Goal: Task Accomplishment & Management: Complete application form

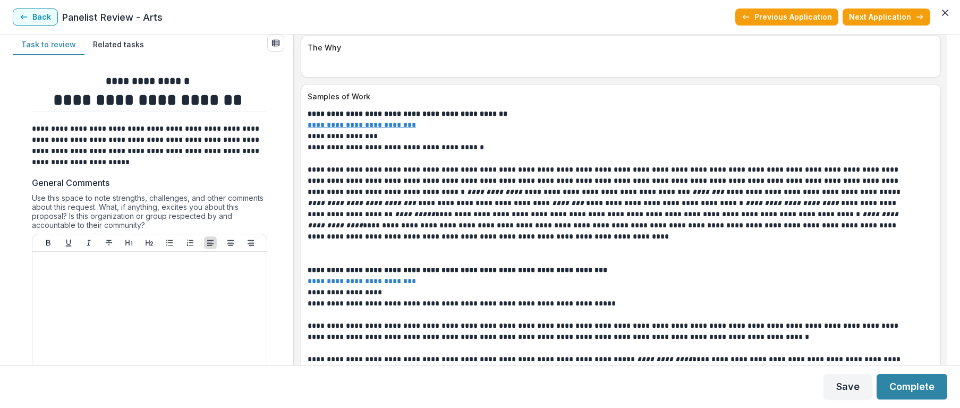
scroll to position [3467, 0]
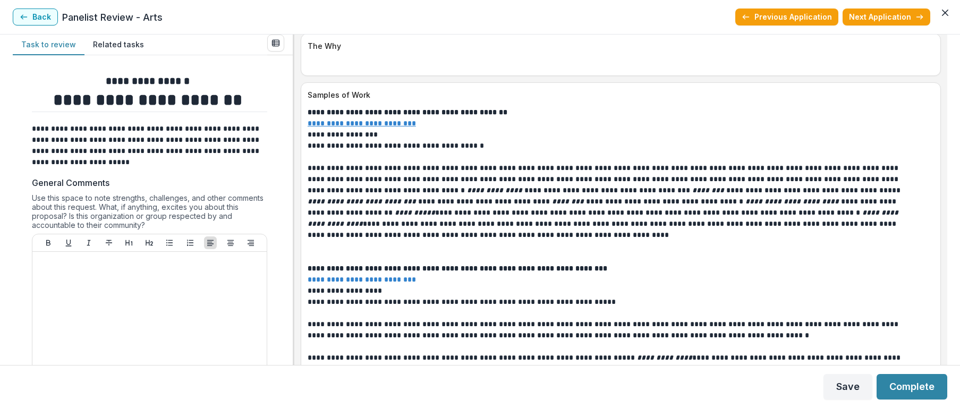
click at [379, 121] on u "**********" at bounding box center [362, 123] width 108 height 7
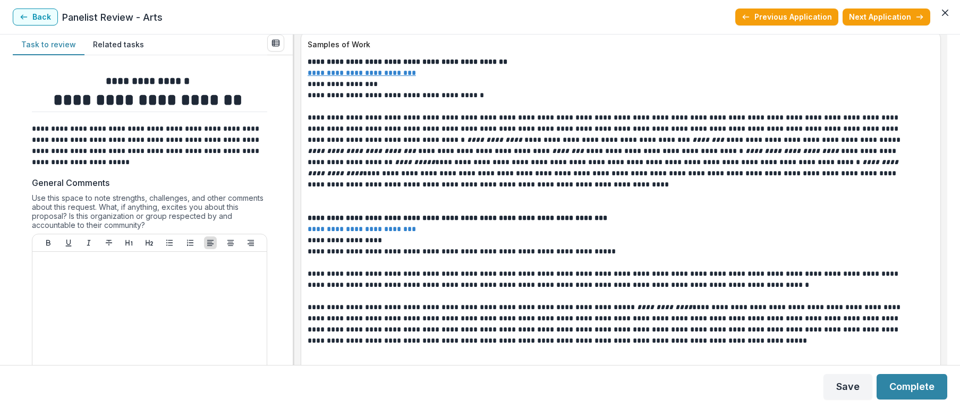
scroll to position [3520, 0]
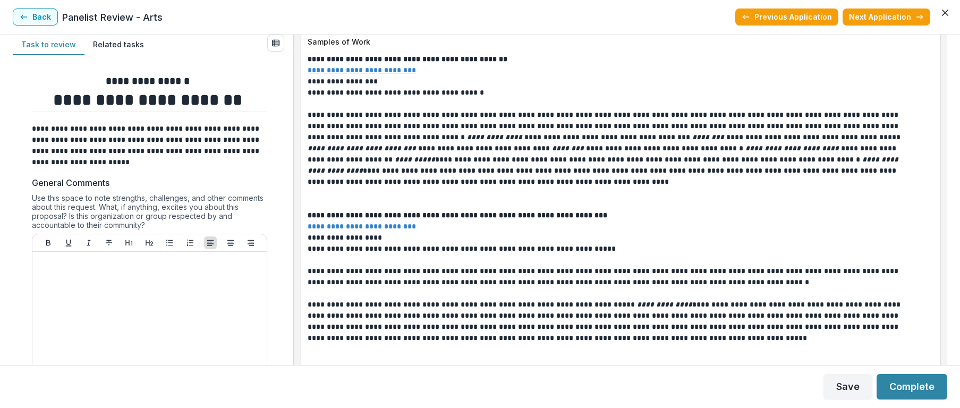
click at [350, 223] on link "**********" at bounding box center [362, 226] width 108 height 7
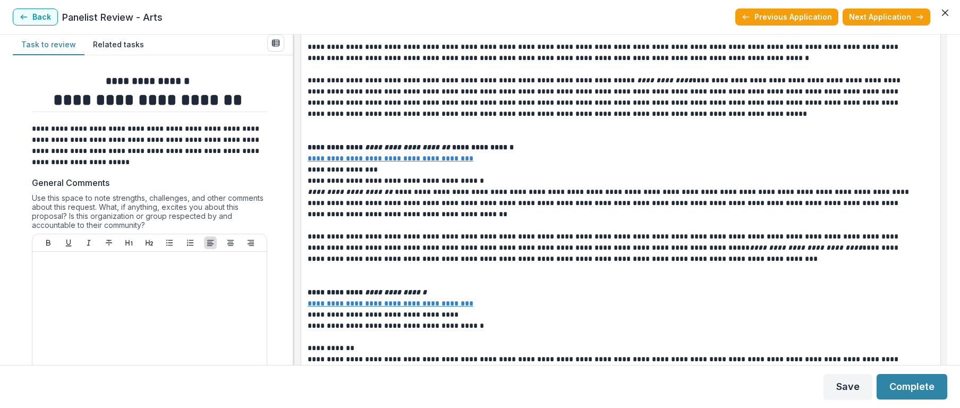
scroll to position [3746, 0]
click at [365, 155] on u "**********" at bounding box center [391, 157] width 166 height 7
click at [400, 301] on u "**********" at bounding box center [391, 302] width 166 height 7
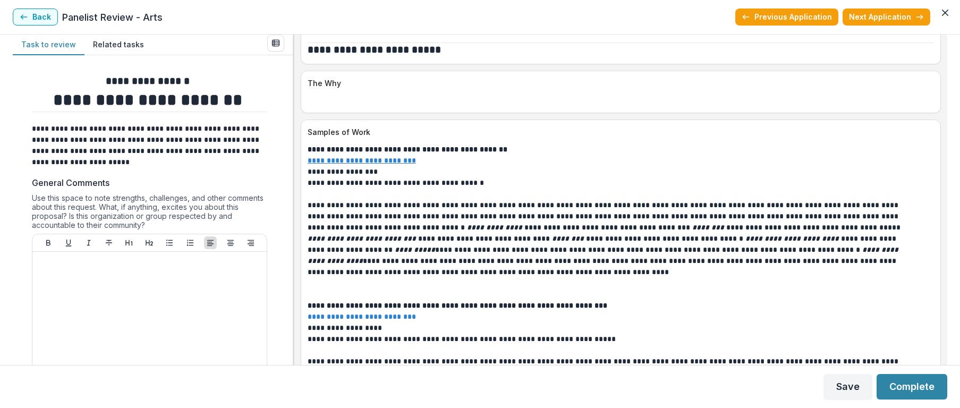
scroll to position [3429, 0]
click at [367, 159] on u "**********" at bounding box center [362, 160] width 108 height 7
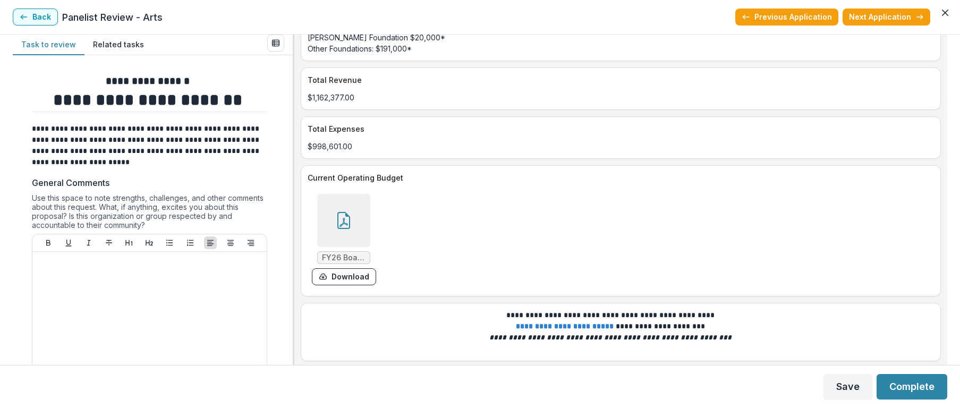
scroll to position [4490, 0]
click at [350, 219] on icon at bounding box center [343, 220] width 17 height 17
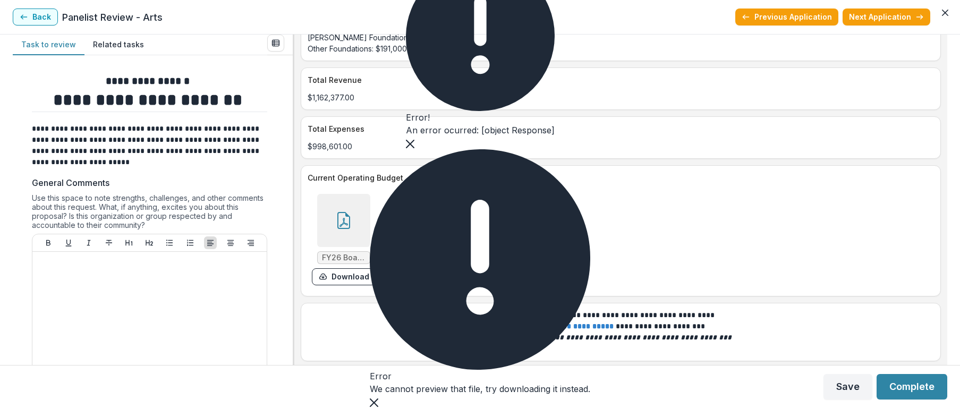
click at [414, 148] on icon "Close" at bounding box center [410, 144] width 9 height 9
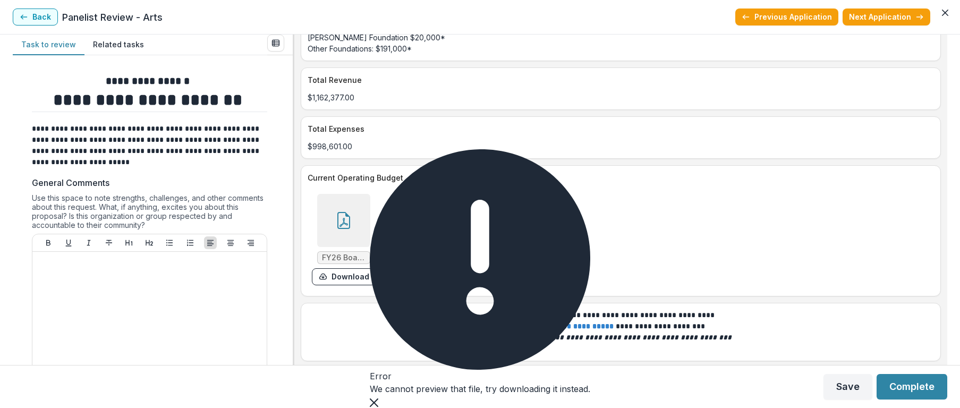
drag, startPoint x: 606, startPoint y: 374, endPoint x: 601, endPoint y: 369, distance: 6.8
click at [378, 399] on icon "Close" at bounding box center [374, 403] width 9 height 9
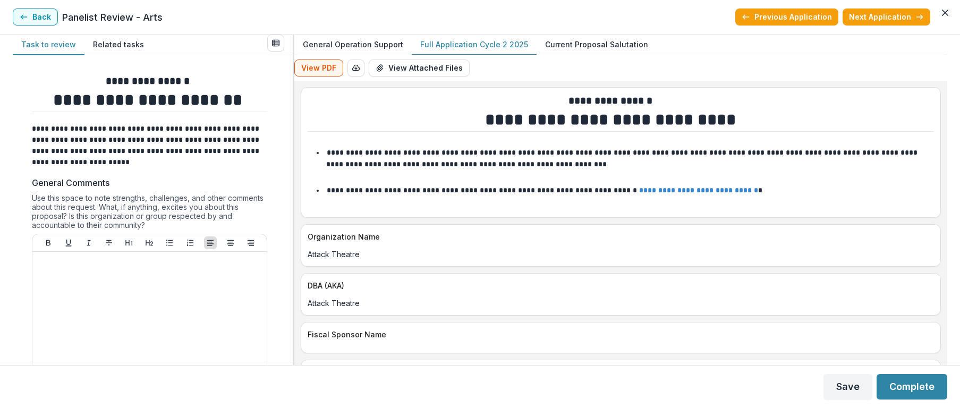
scroll to position [0, 0]
click at [413, 65] on button "View Attached Files" at bounding box center [419, 68] width 101 height 17
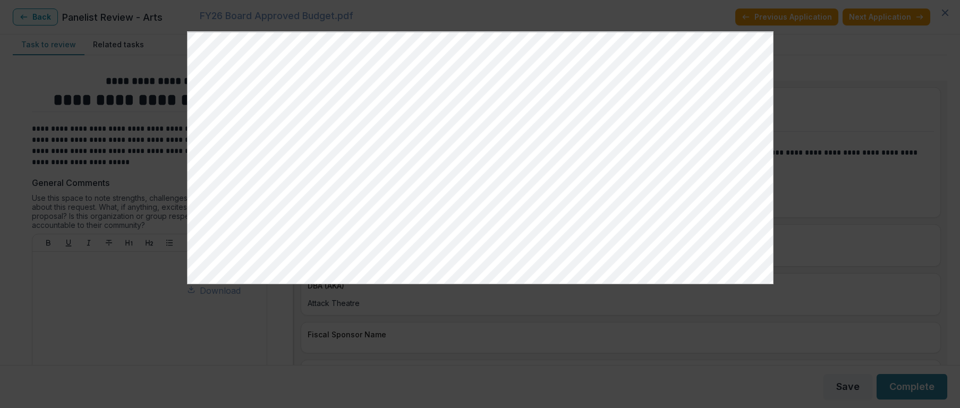
click at [196, 294] on icon at bounding box center [191, 289] width 9 height 9
click at [942, 16] on icon "Close" at bounding box center [945, 13] width 6 height 6
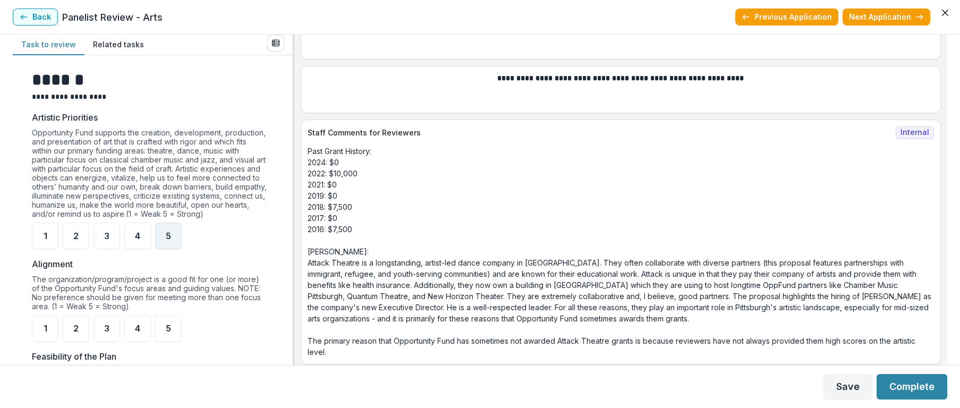
scroll to position [387, 0]
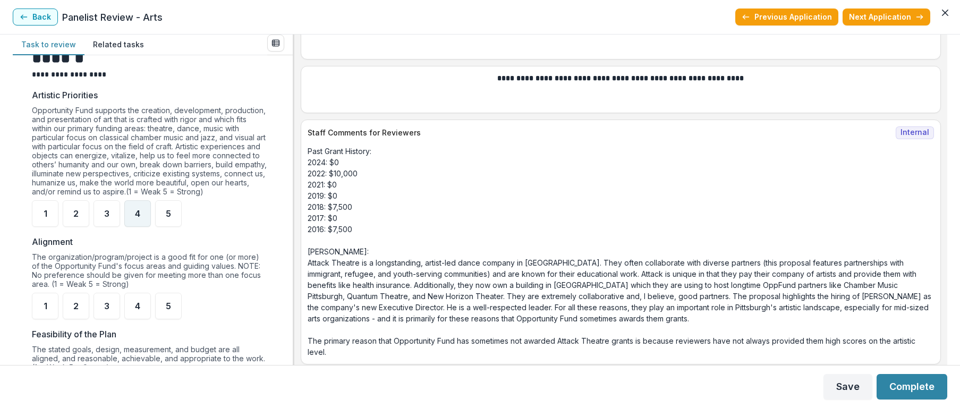
click at [135, 218] on span "4" at bounding box center [137, 213] width 5 height 9
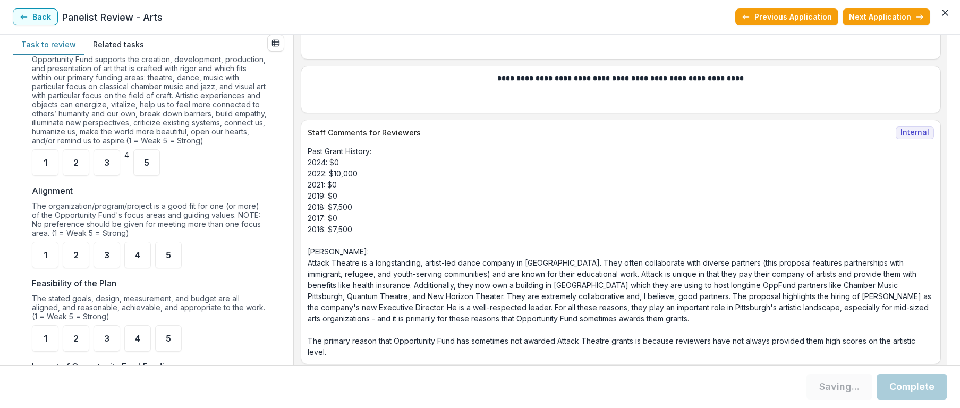
scroll to position [461, 0]
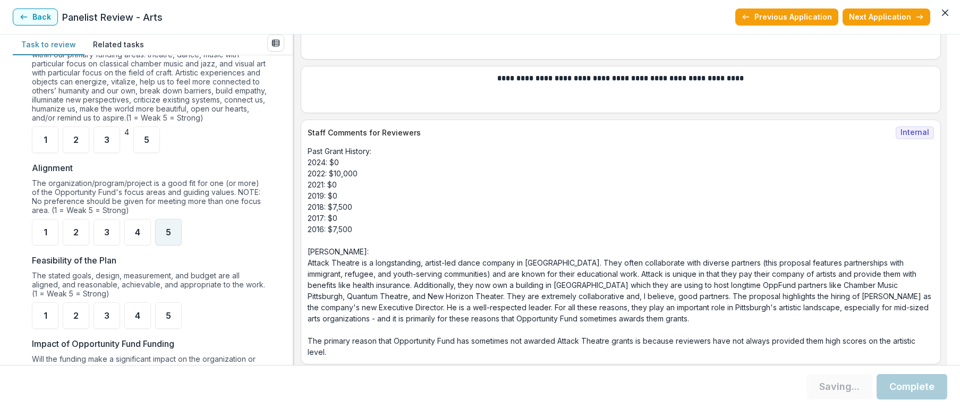
click at [167, 236] on span "5" at bounding box center [168, 232] width 5 height 9
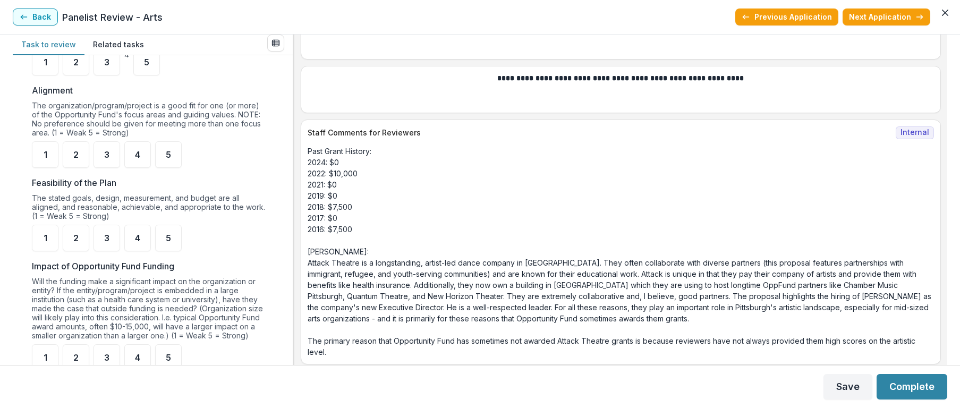
scroll to position [546, 0]
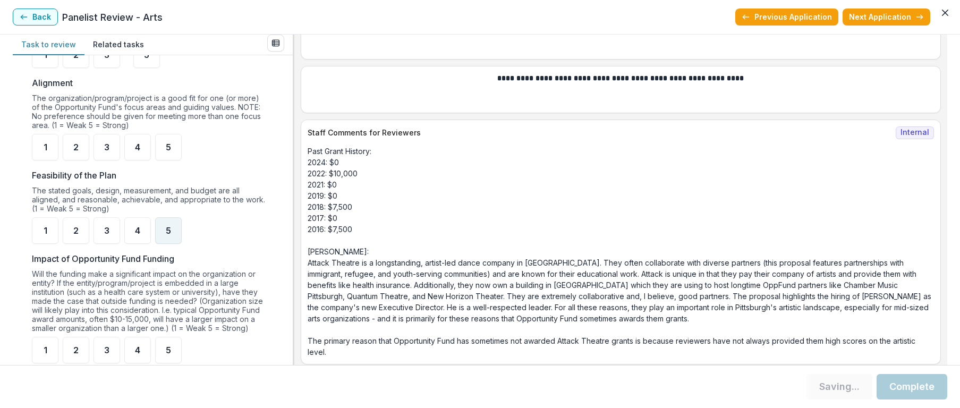
click at [167, 235] on span "5" at bounding box center [168, 230] width 5 height 9
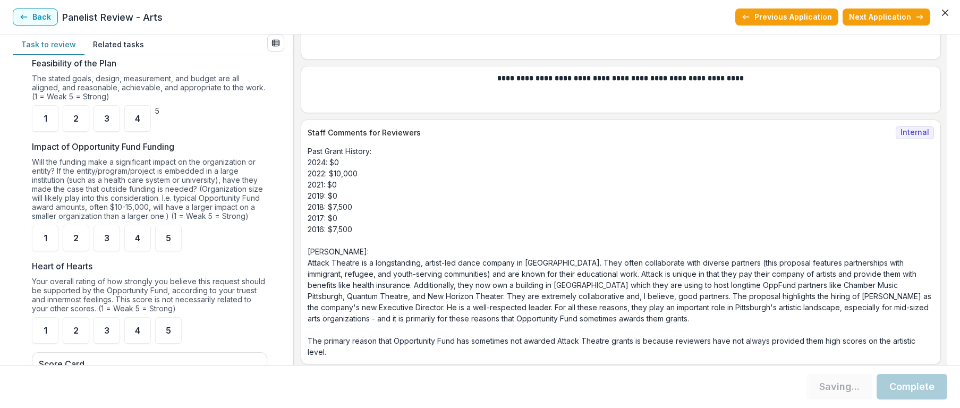
scroll to position [682, 0]
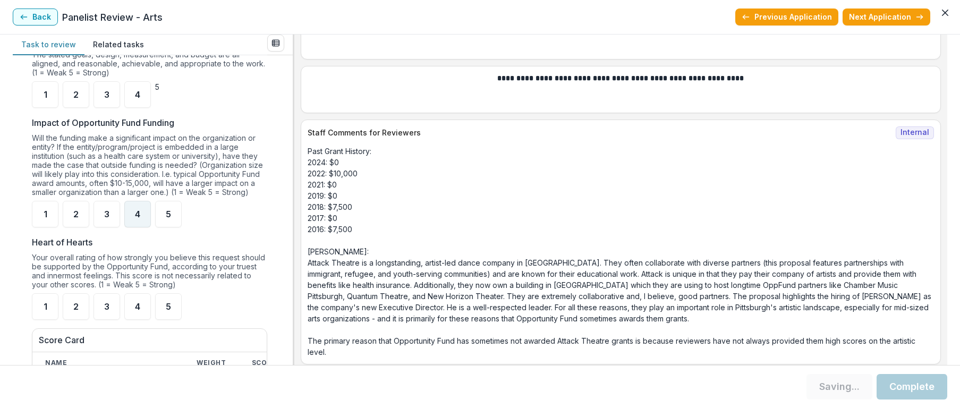
drag, startPoint x: 140, startPoint y: 223, endPoint x: 185, endPoint y: 229, distance: 45.5
click at [140, 218] on span "4" at bounding box center [137, 214] width 5 height 9
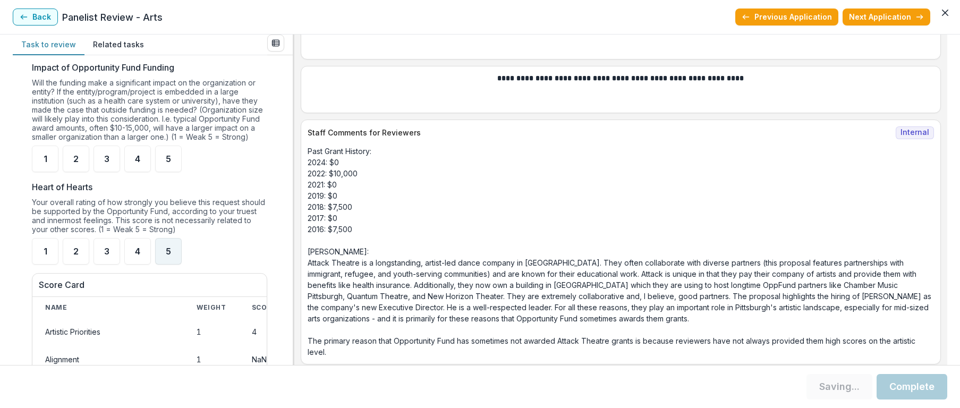
scroll to position [738, 0]
click at [139, 256] on span "4" at bounding box center [137, 251] width 5 height 9
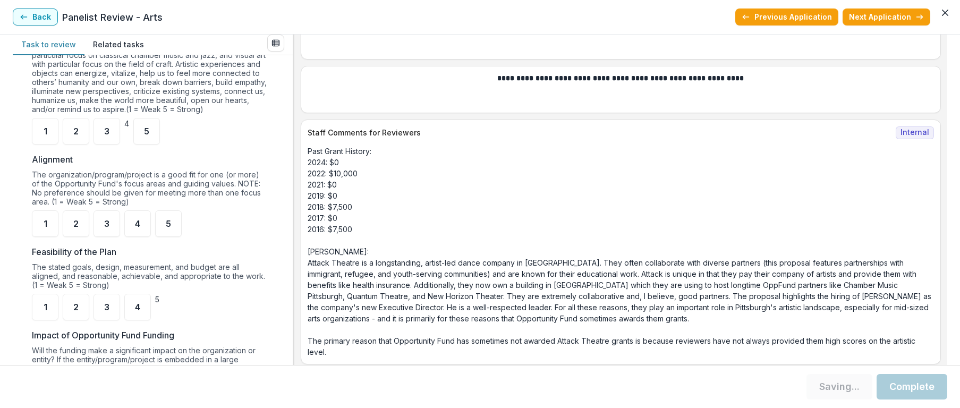
scroll to position [470, 0]
click at [166, 228] on span "5" at bounding box center [168, 223] width 5 height 9
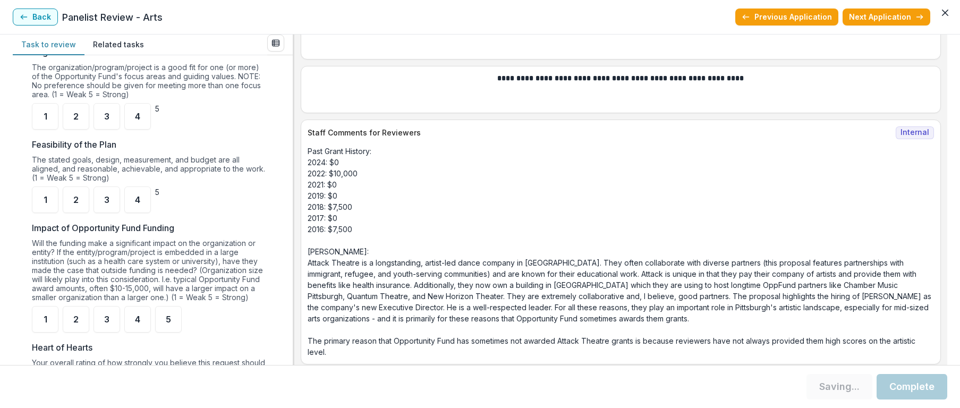
scroll to position [612, 0]
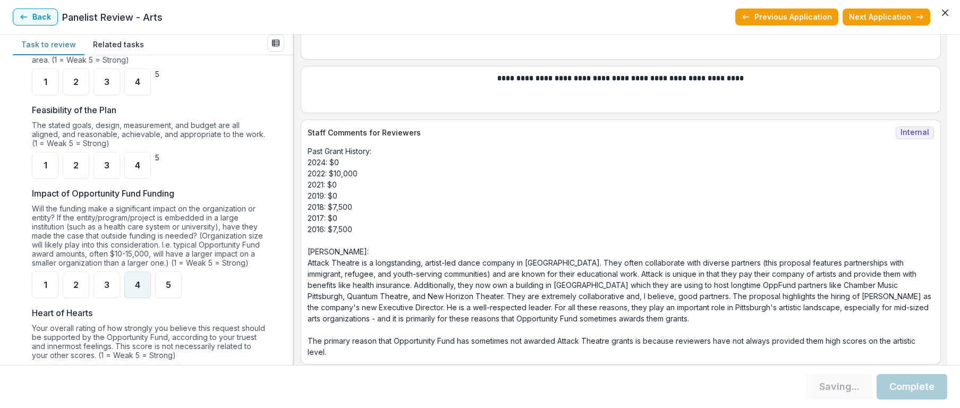
drag, startPoint x: 138, startPoint y: 290, endPoint x: 146, endPoint y: 285, distance: 9.0
click at [139, 289] on span "4" at bounding box center [137, 285] width 5 height 9
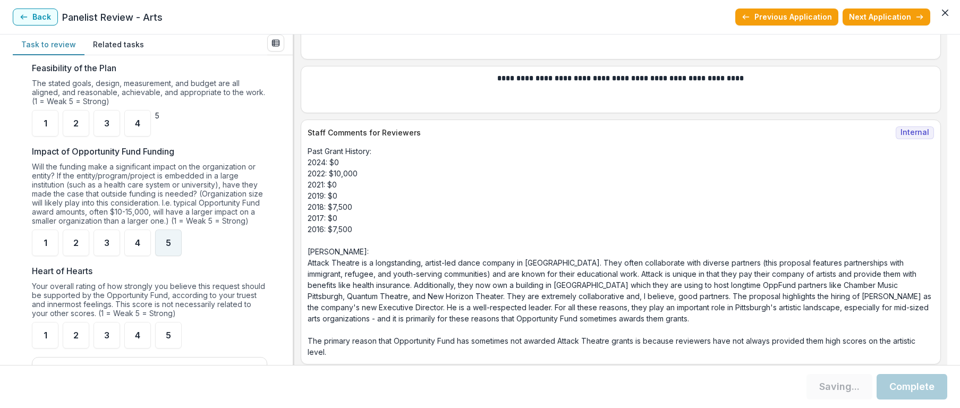
scroll to position [667, 0]
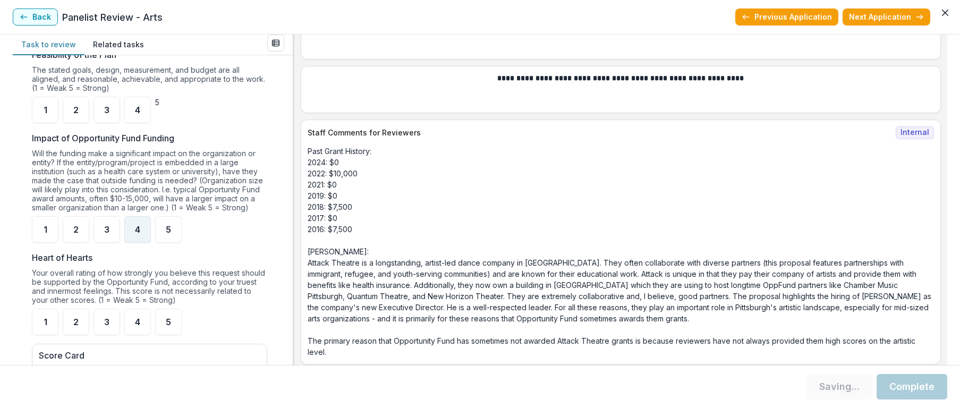
click at [142, 242] on div "4" at bounding box center [137, 229] width 27 height 27
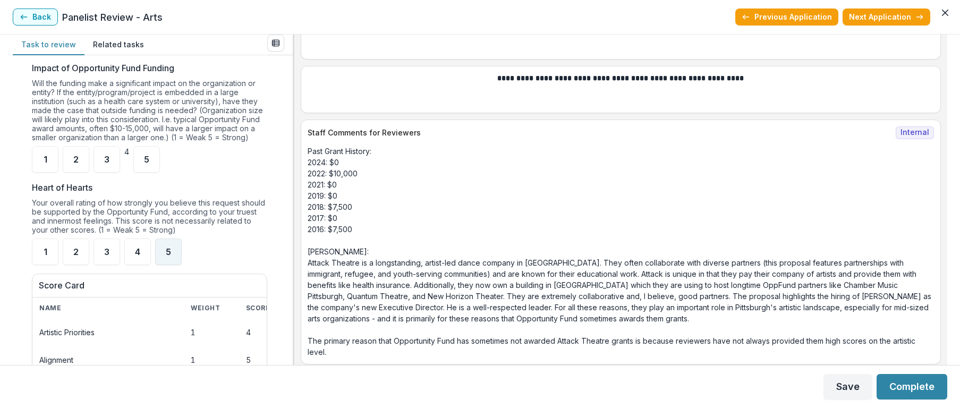
scroll to position [740, 0]
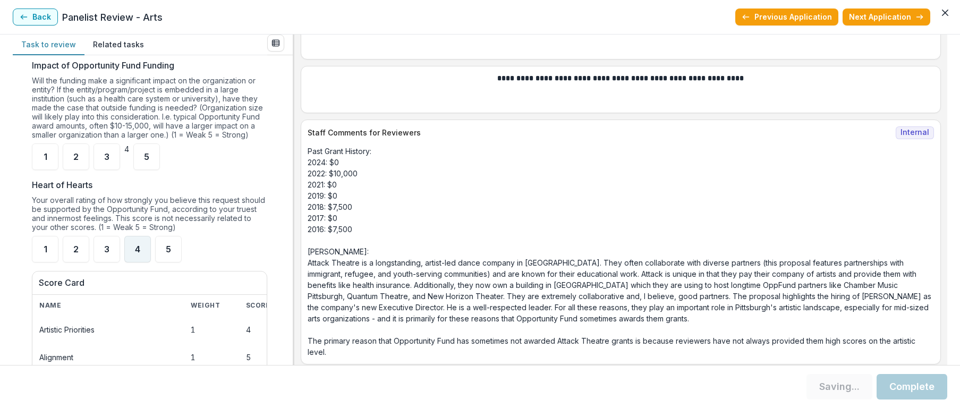
click at [139, 253] on span "4" at bounding box center [137, 249] width 5 height 9
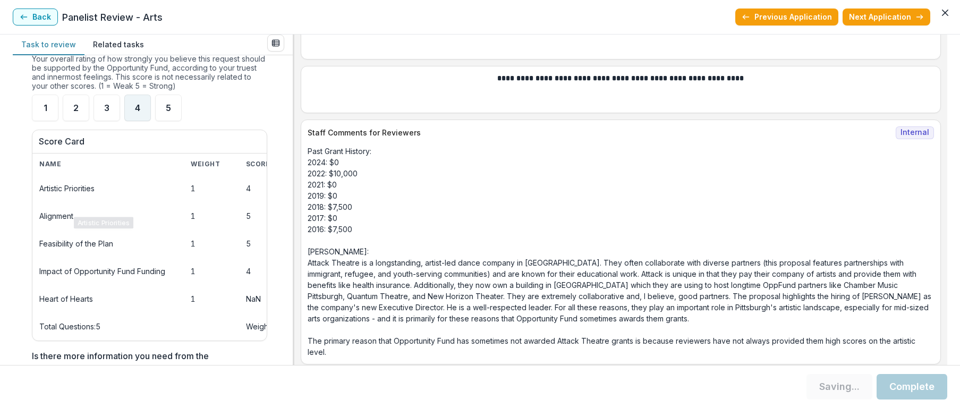
scroll to position [878, 0]
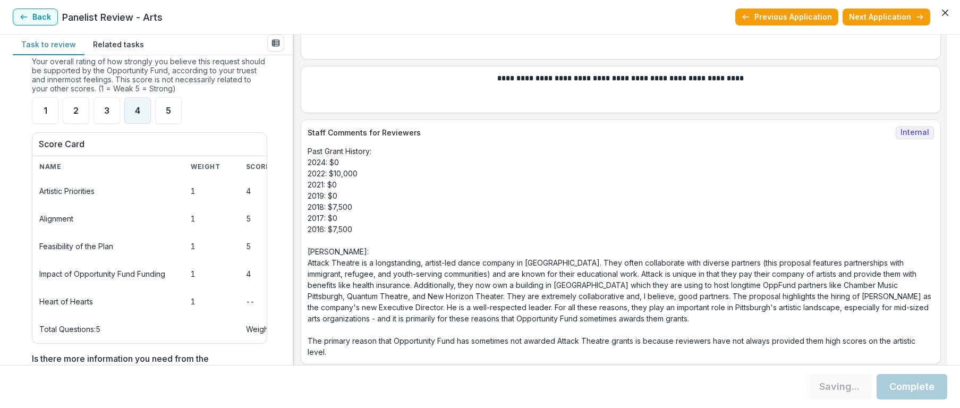
click at [139, 115] on span "4" at bounding box center [137, 110] width 5 height 9
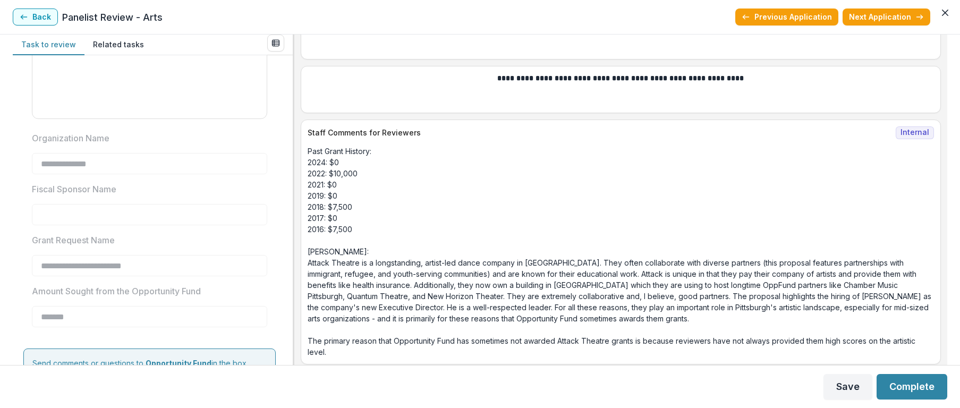
scroll to position [1379, 0]
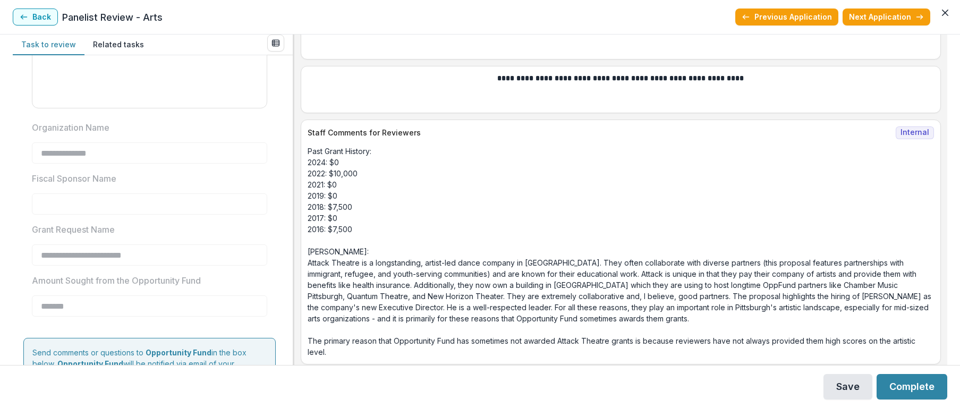
click at [850, 386] on button "Save" at bounding box center [848, 387] width 49 height 26
click at [766, 16] on button "Previous Application" at bounding box center [786, 17] width 103 height 17
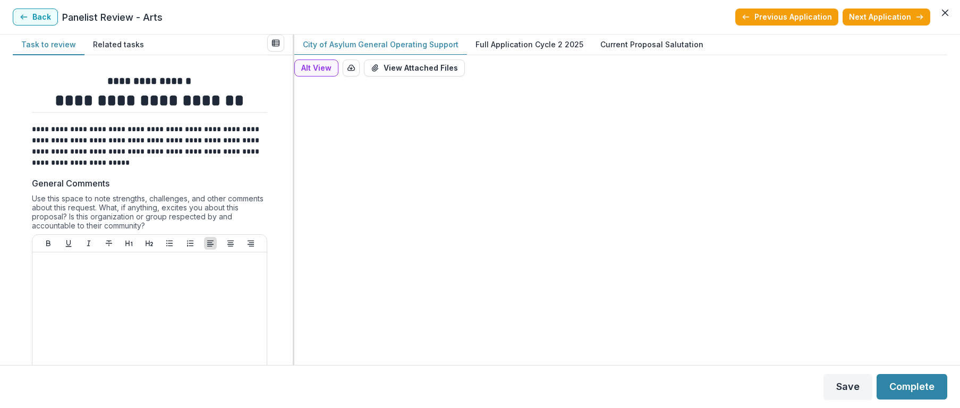
type input "*******"
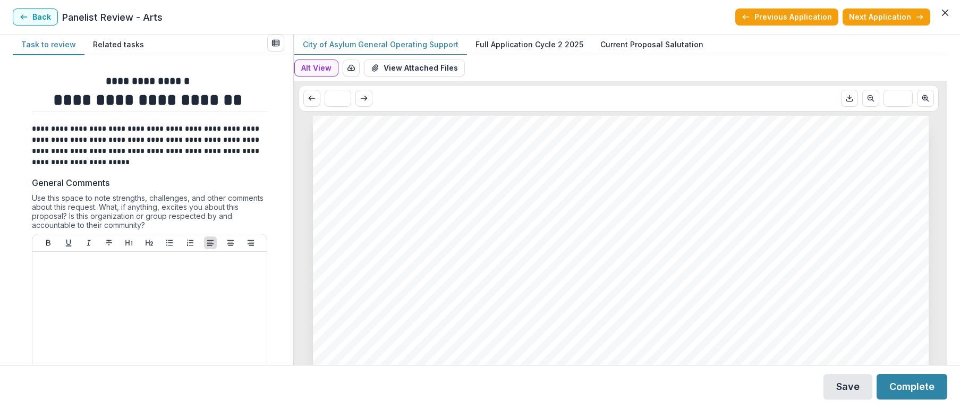
click at [842, 390] on button "Save" at bounding box center [848, 387] width 49 height 26
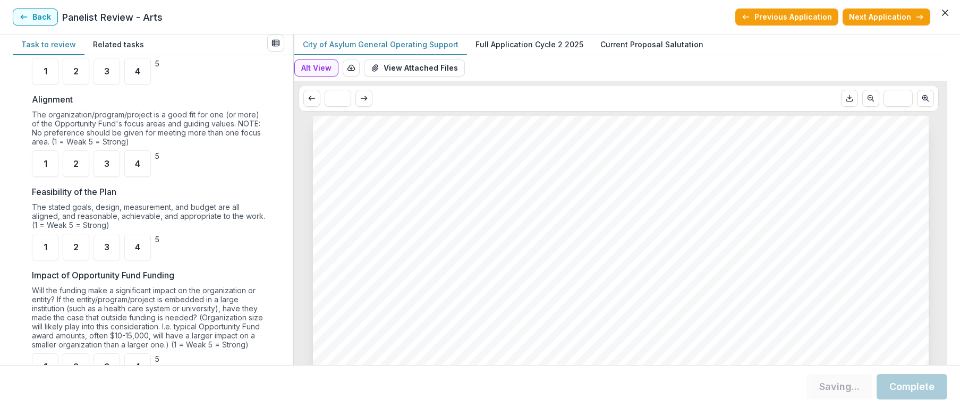
scroll to position [7, 0]
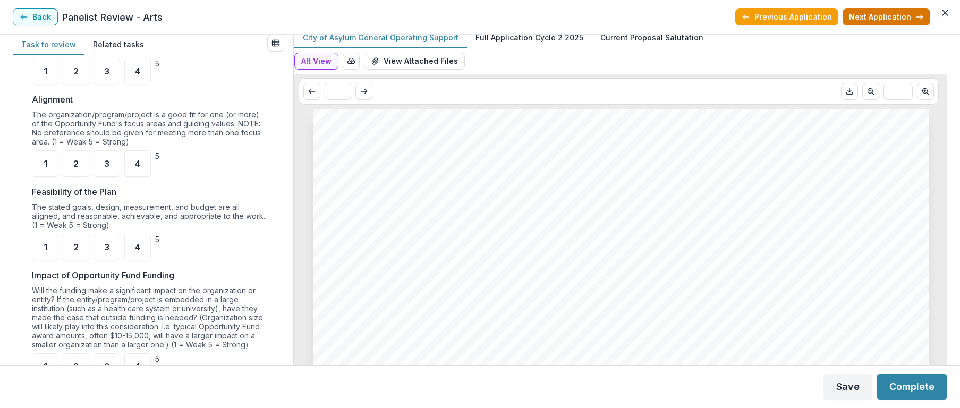
click at [878, 12] on button "Next Application" at bounding box center [887, 17] width 88 height 17
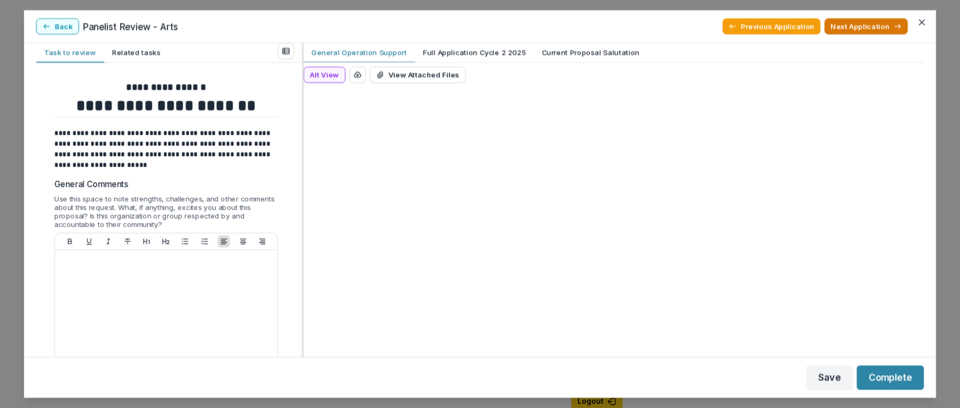
type input "*******"
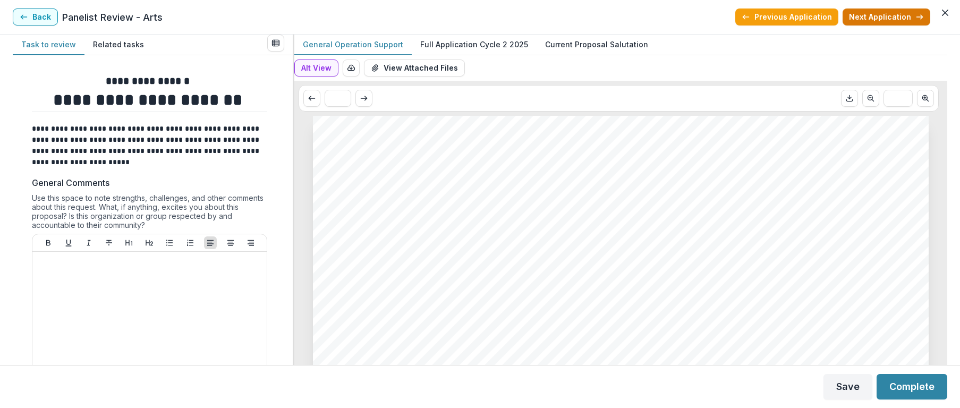
click at [877, 18] on button "Next Application" at bounding box center [887, 17] width 88 height 17
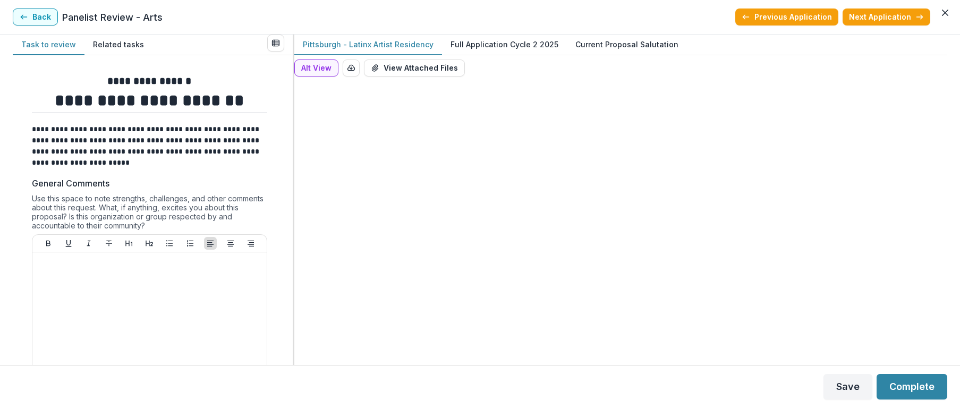
type input "*******"
